Goal: Task Accomplishment & Management: Complete application form

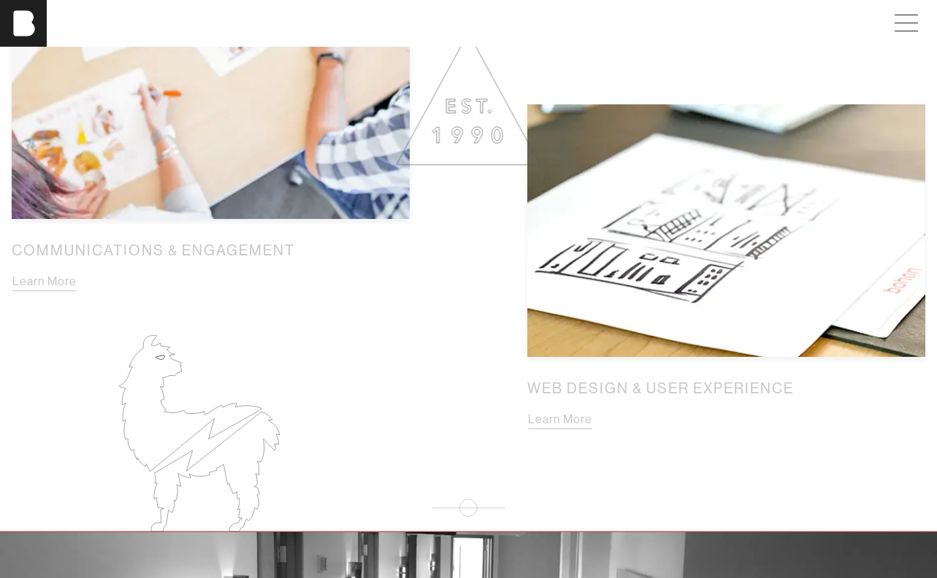
scroll to position [1832, 0]
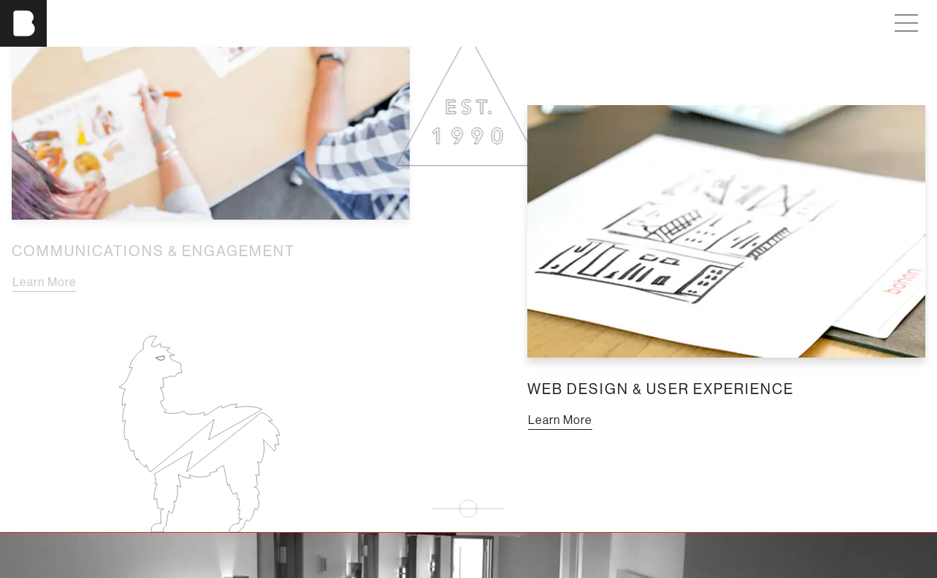
click at [593, 411] on button "Learn More" at bounding box center [560, 420] width 66 height 19
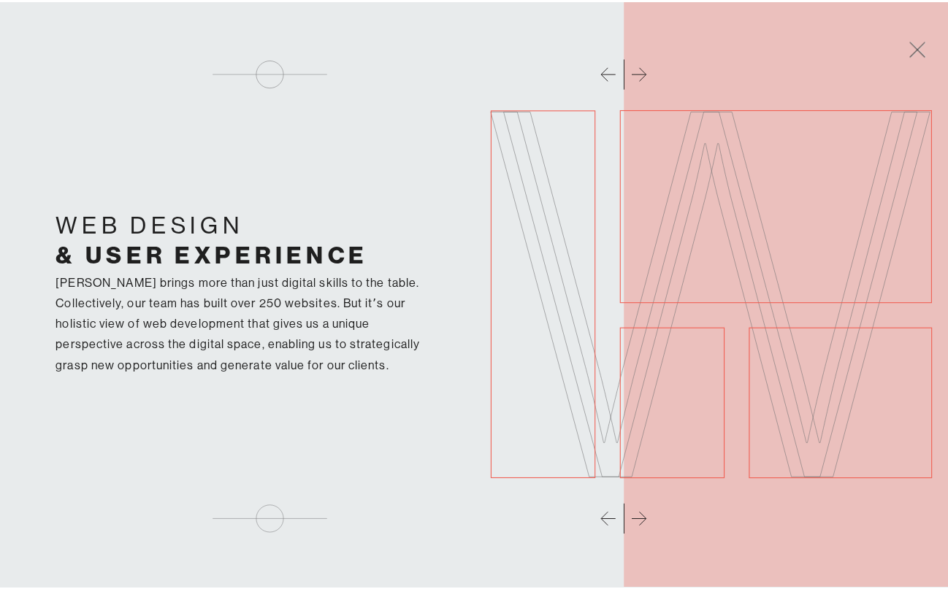
scroll to position [1844, 0]
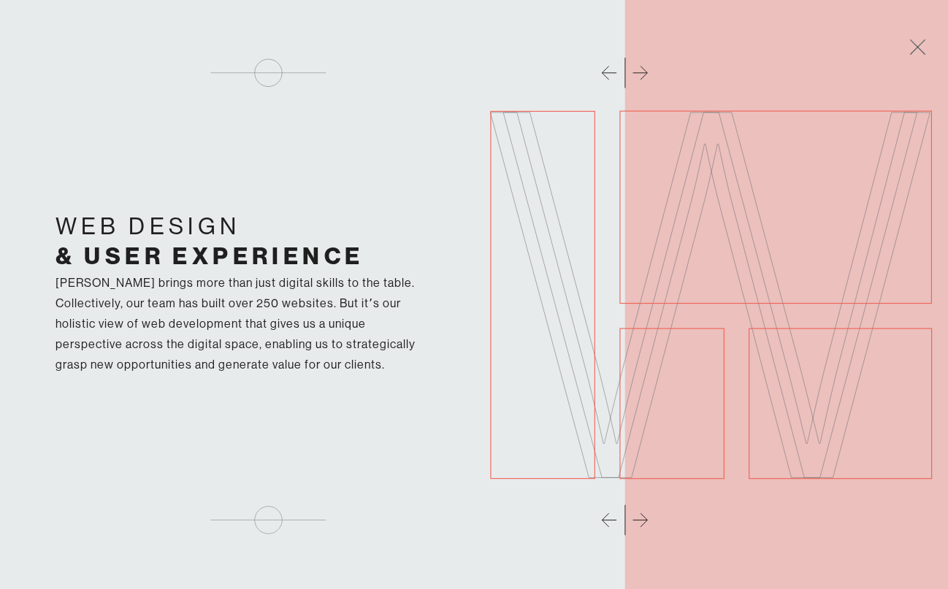
click at [640, 69] on div at bounding box center [474, 35] width 930 height 70
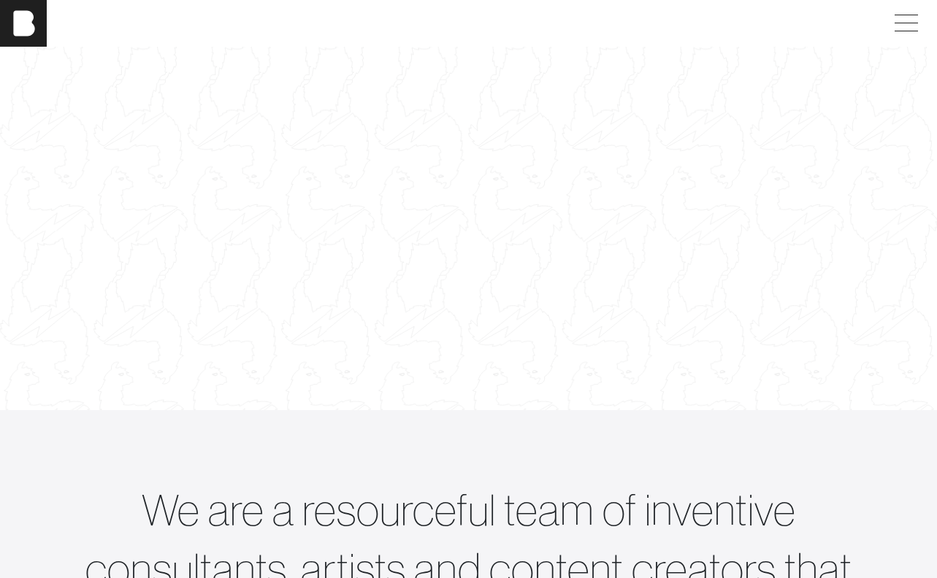
scroll to position [0, 0]
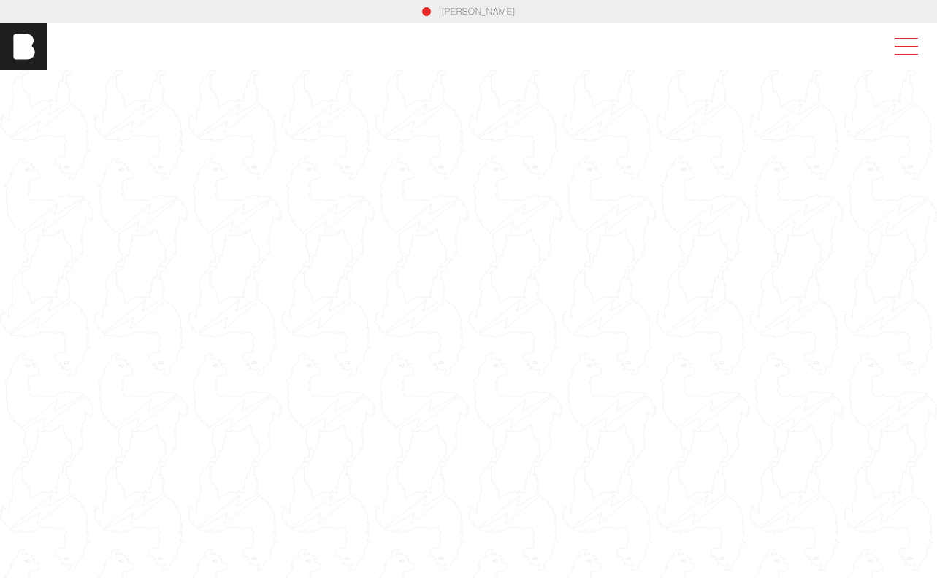
click at [906, 50] on span at bounding box center [903, 47] width 34 height 26
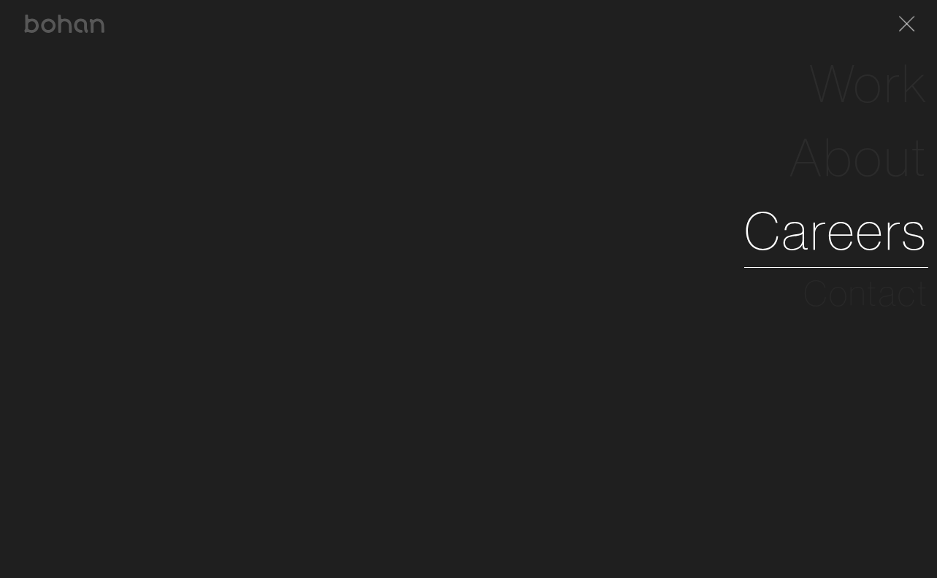
click at [839, 227] on link "Careers" at bounding box center [836, 231] width 184 height 74
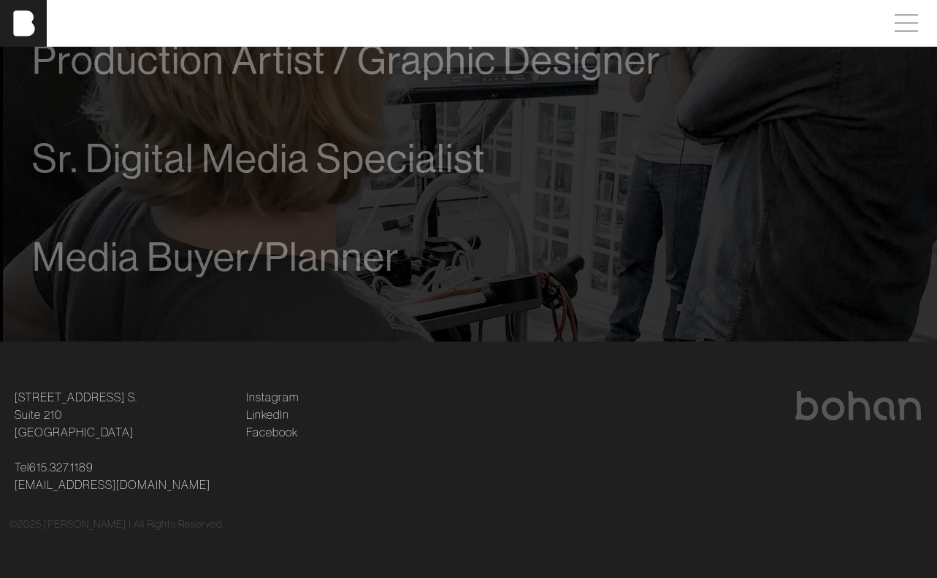
scroll to position [1055, 0]
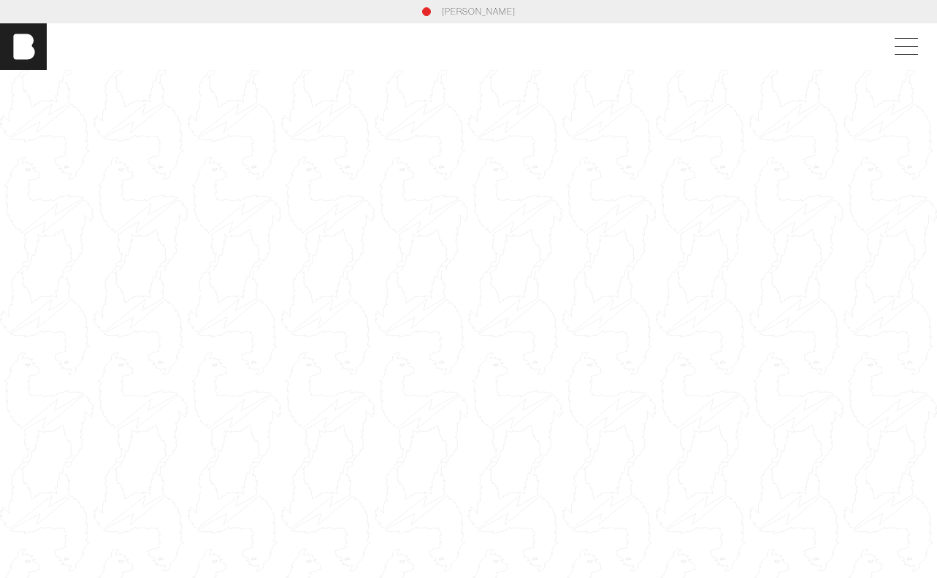
scroll to position [0, 11]
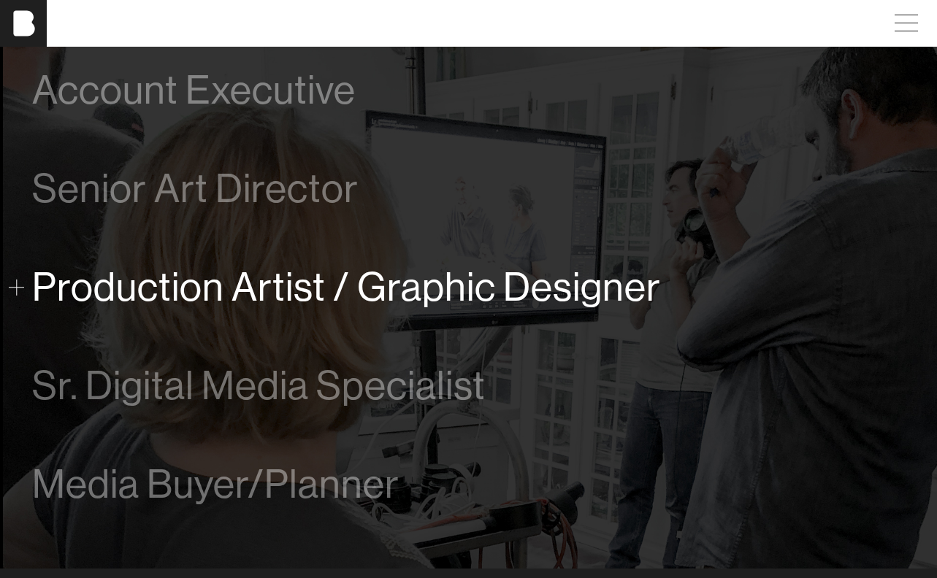
click at [496, 292] on span "Production Artist / Graphic Designer" at bounding box center [346, 287] width 629 height 45
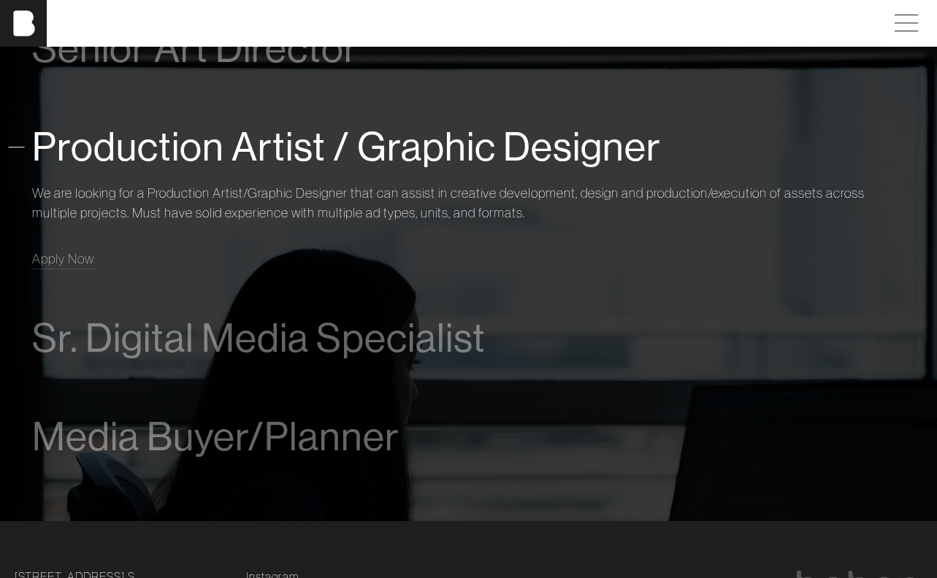
scroll to position [1011, 0]
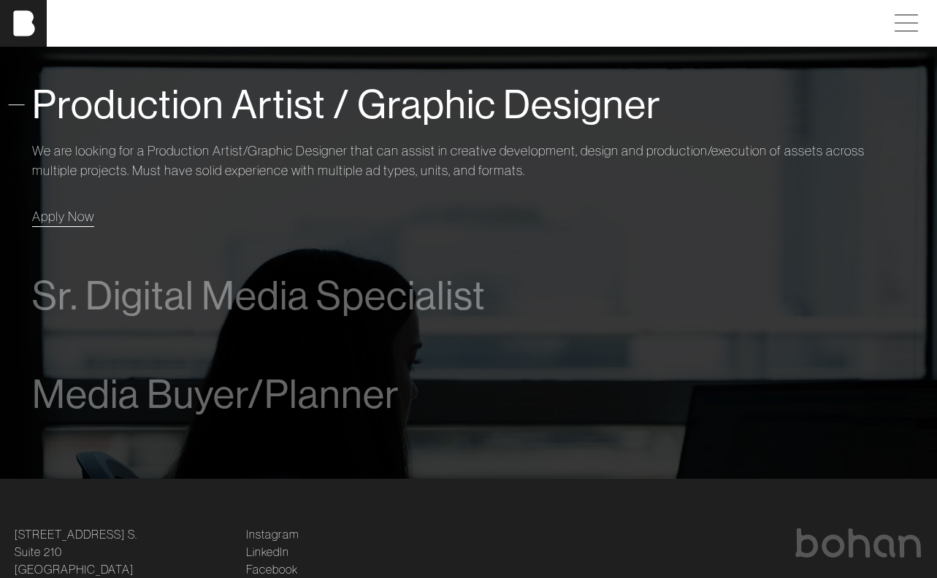
click at [75, 221] on span "Apply Now" at bounding box center [63, 216] width 62 height 17
